Goal: Communication & Community: Connect with others

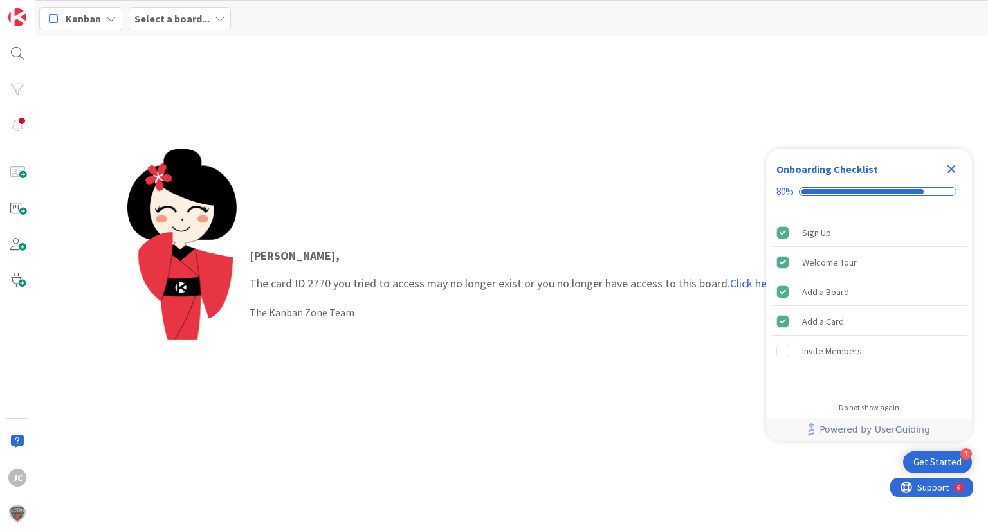
click at [170, 19] on b "Select a board..." at bounding box center [171, 18] width 75 height 13
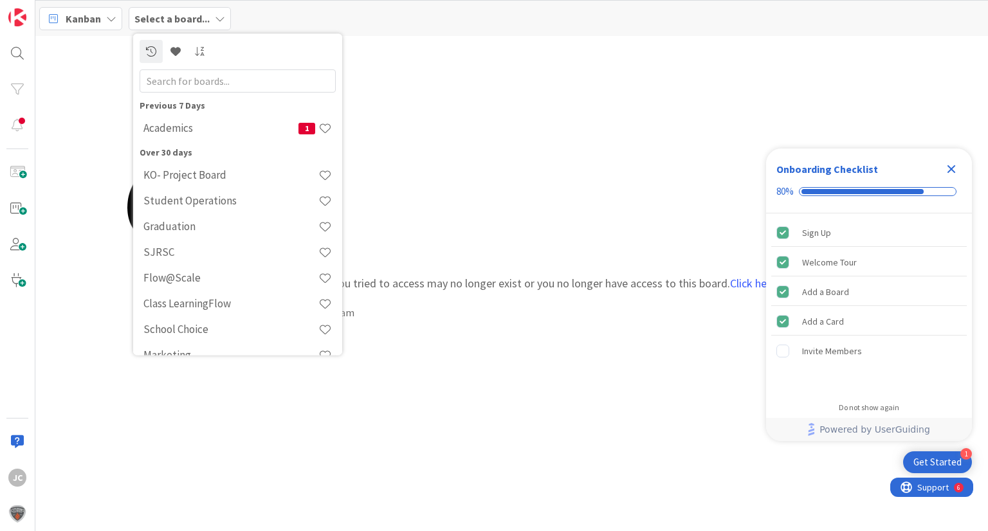
click at [952, 166] on icon "Close Checklist" at bounding box center [951, 169] width 8 height 8
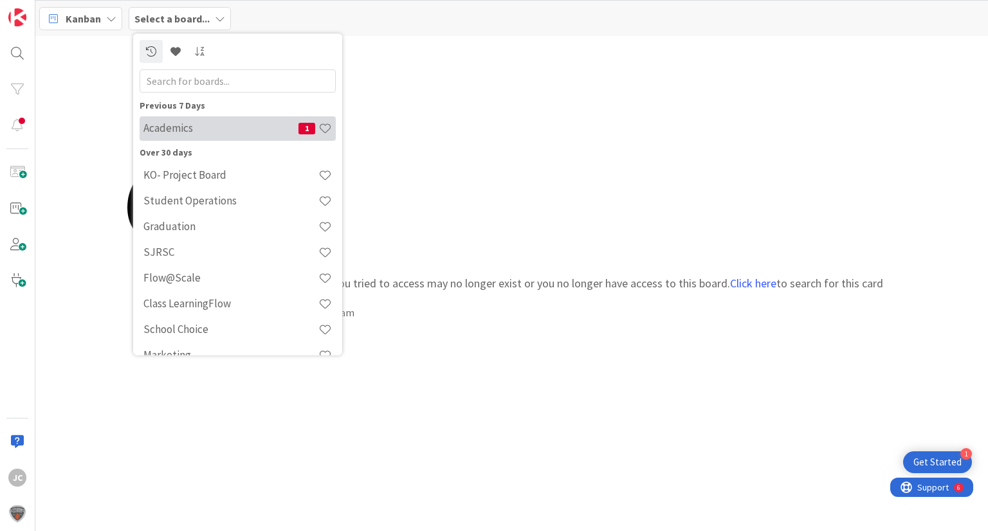
click at [260, 119] on div "Academics 1" at bounding box center [238, 128] width 196 height 24
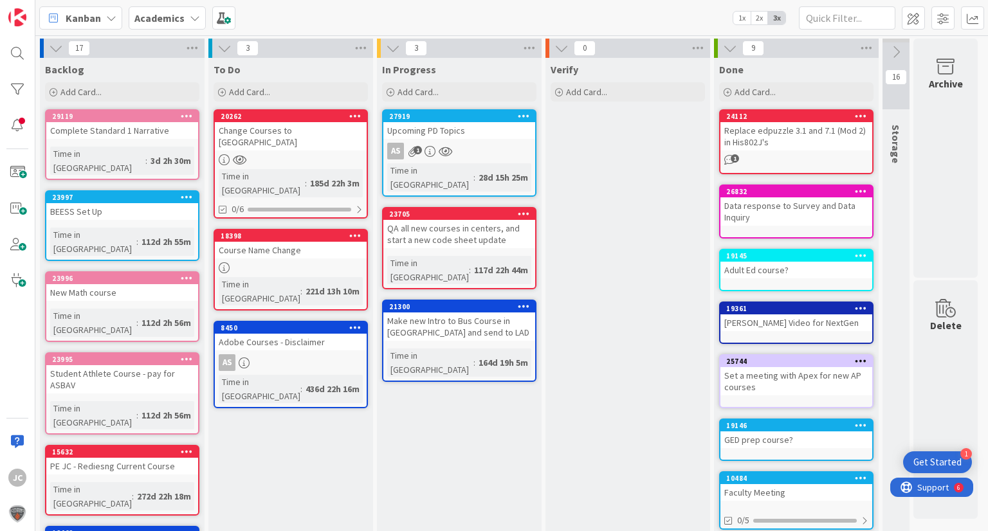
click at [157, 21] on b "Academics" at bounding box center [159, 18] width 50 height 13
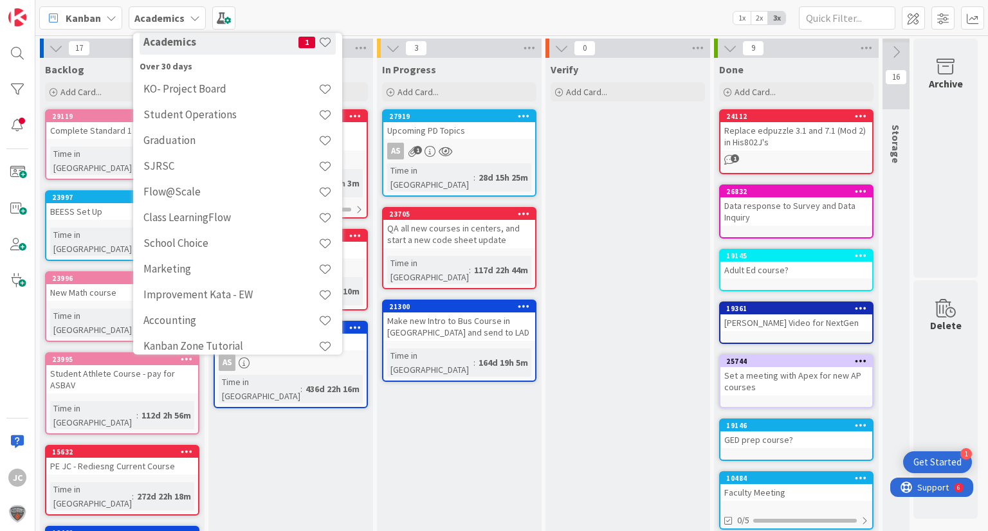
scroll to position [98, 0]
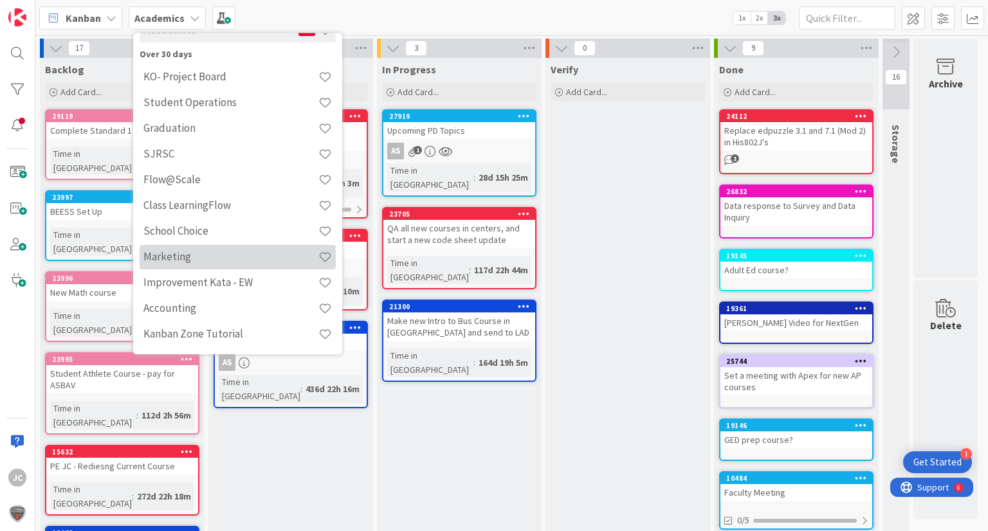
click at [195, 253] on h4 "Marketing" at bounding box center [230, 257] width 175 height 13
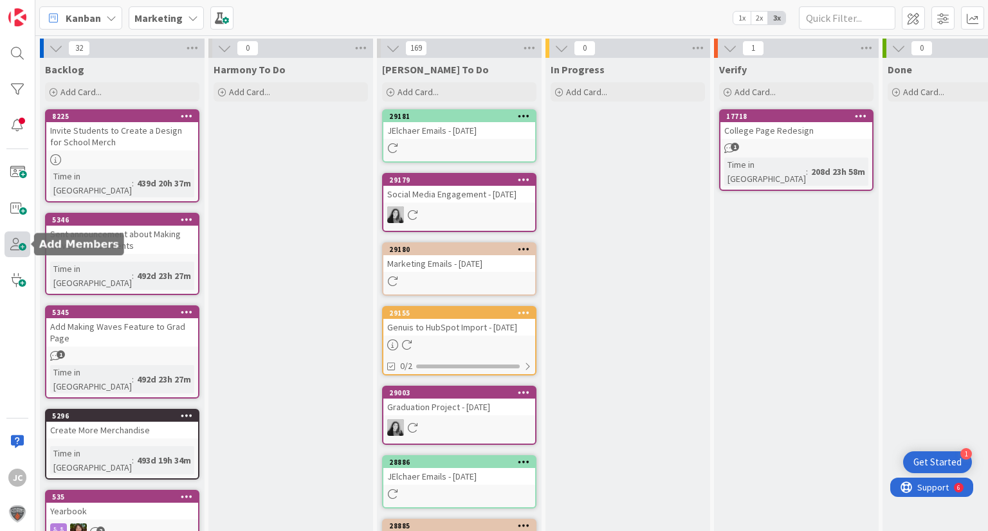
click at [21, 244] on span at bounding box center [18, 245] width 26 height 26
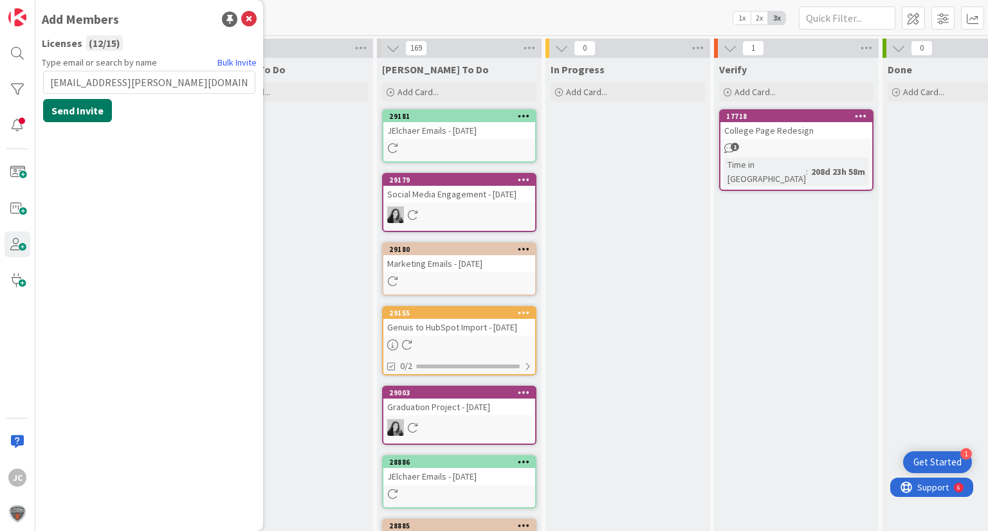
type input "[EMAIL_ADDRESS][PERSON_NAME][DOMAIN_NAME]"
click at [59, 108] on button "Send Invite" at bounding box center [77, 110] width 69 height 23
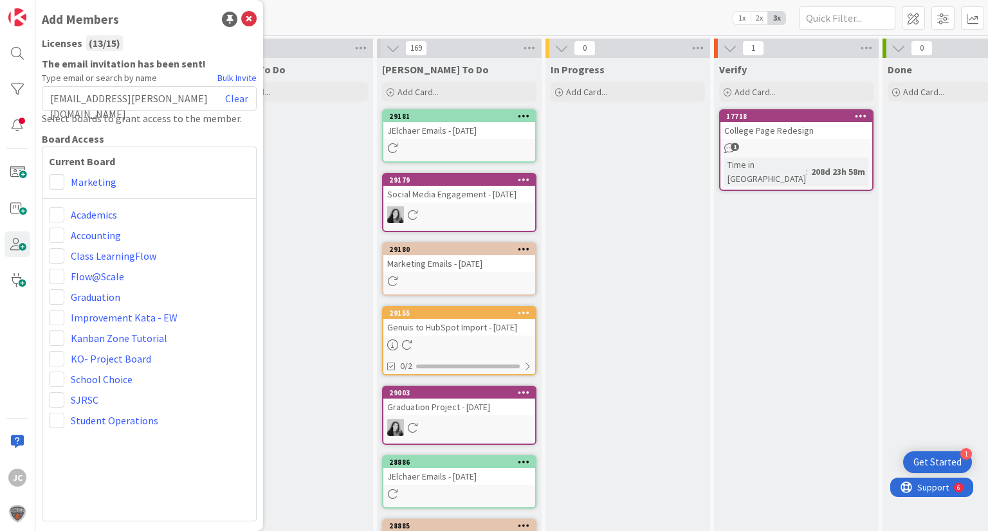
click at [56, 190] on div "Current Board Marketing Academics Accounting Class LearningFlow Flow@Scale Grad…" at bounding box center [149, 334] width 215 height 375
click at [56, 181] on span at bounding box center [56, 181] width 15 height 15
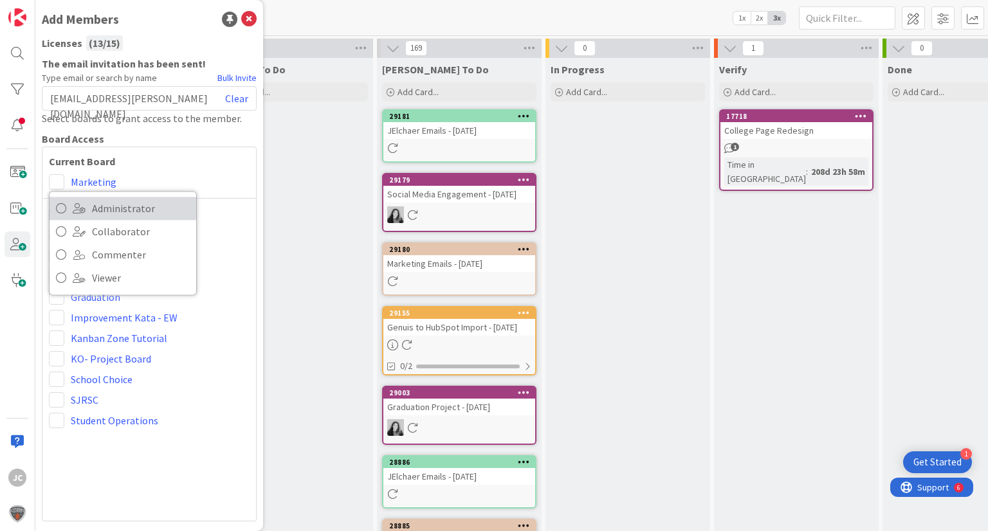
click at [75, 213] on span at bounding box center [79, 208] width 13 height 10
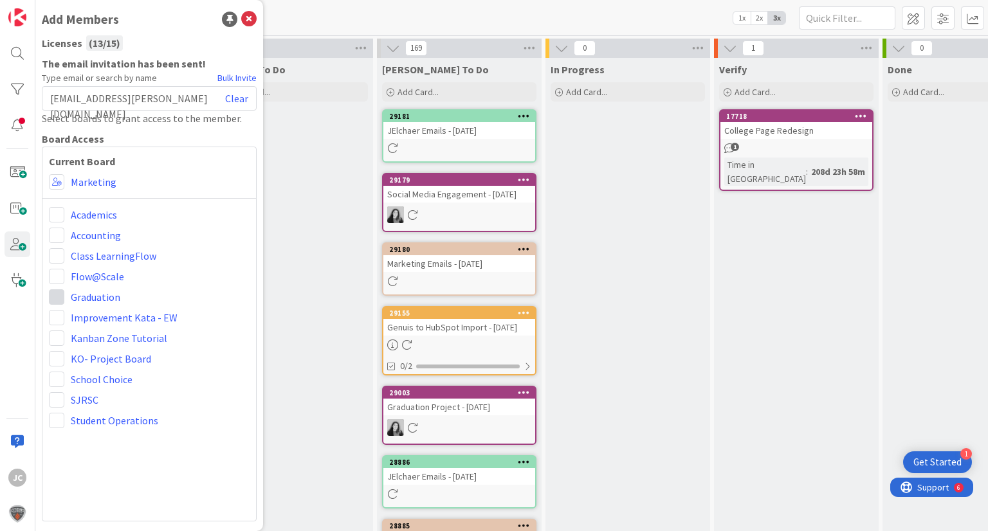
click at [60, 300] on span at bounding box center [56, 296] width 15 height 15
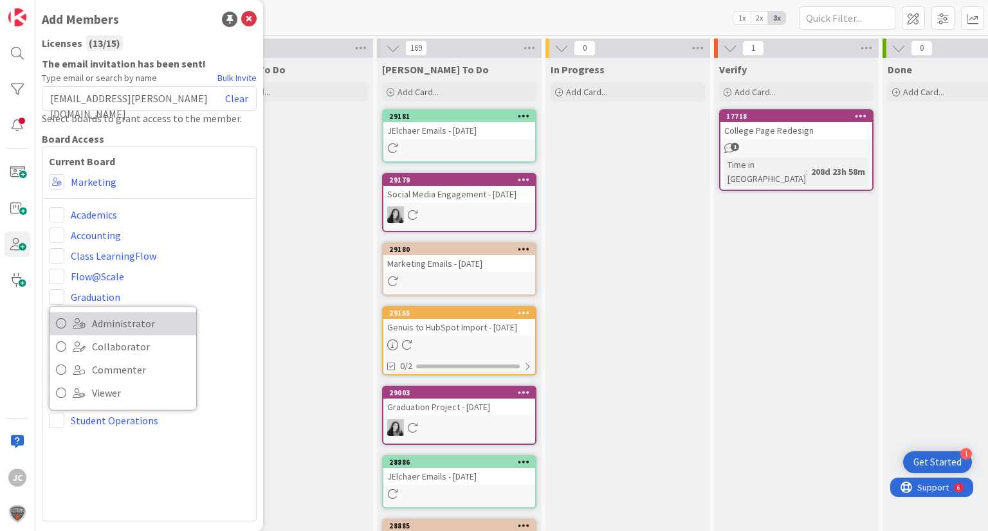
click at [78, 319] on span at bounding box center [79, 323] width 13 height 10
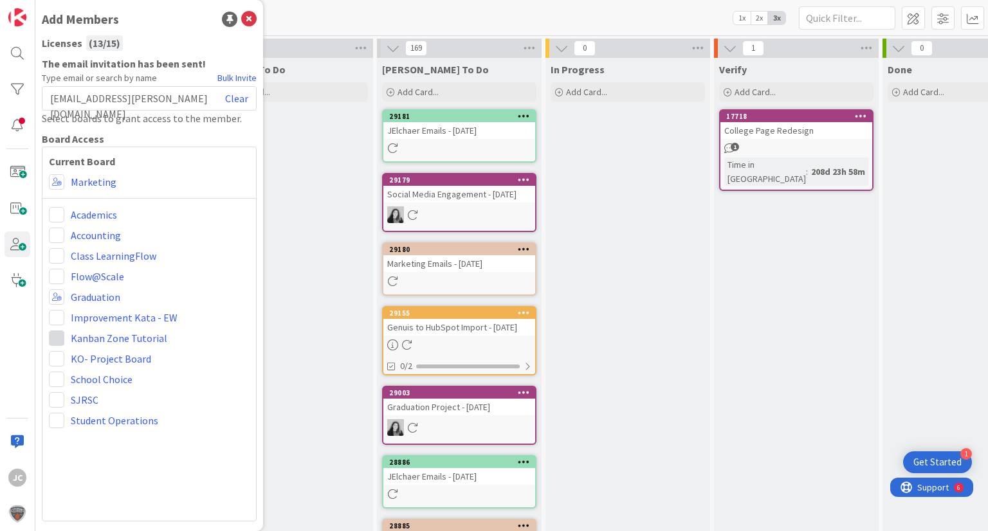
click at [61, 336] on span at bounding box center [56, 338] width 15 height 15
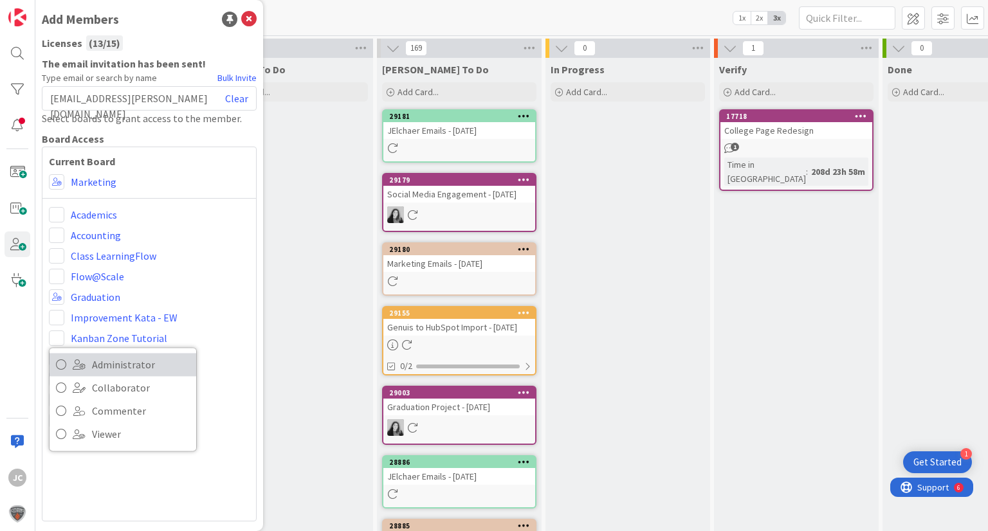
click at [82, 361] on span at bounding box center [79, 364] width 13 height 10
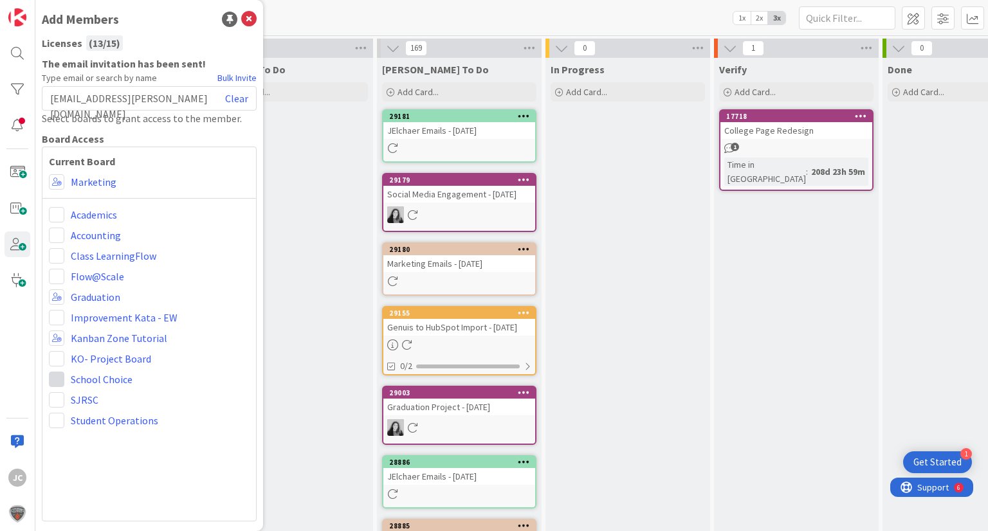
click at [57, 380] on span at bounding box center [56, 379] width 15 height 15
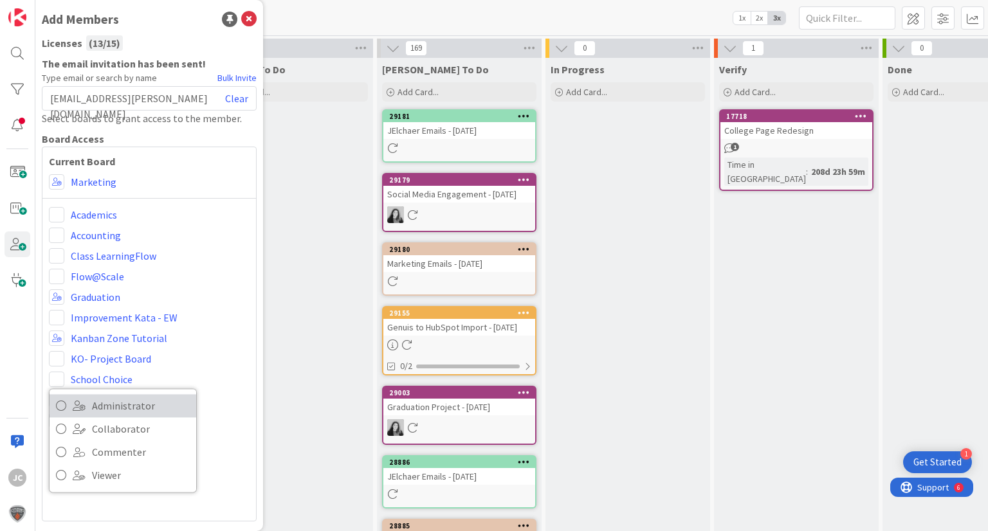
click at [87, 399] on link "Administrator" at bounding box center [123, 405] width 147 height 23
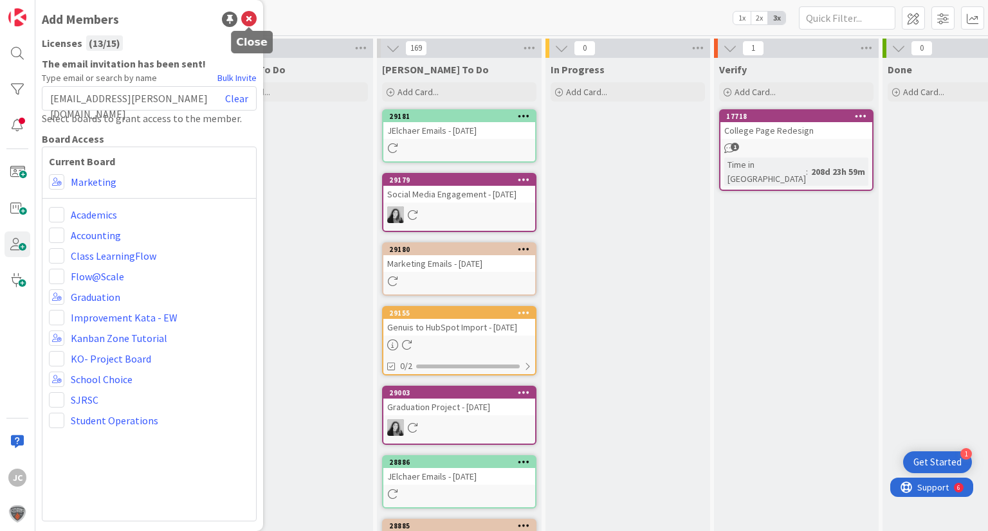
click at [248, 18] on icon at bounding box center [248, 19] width 15 height 15
